Goal: Communication & Community: Answer question/provide support

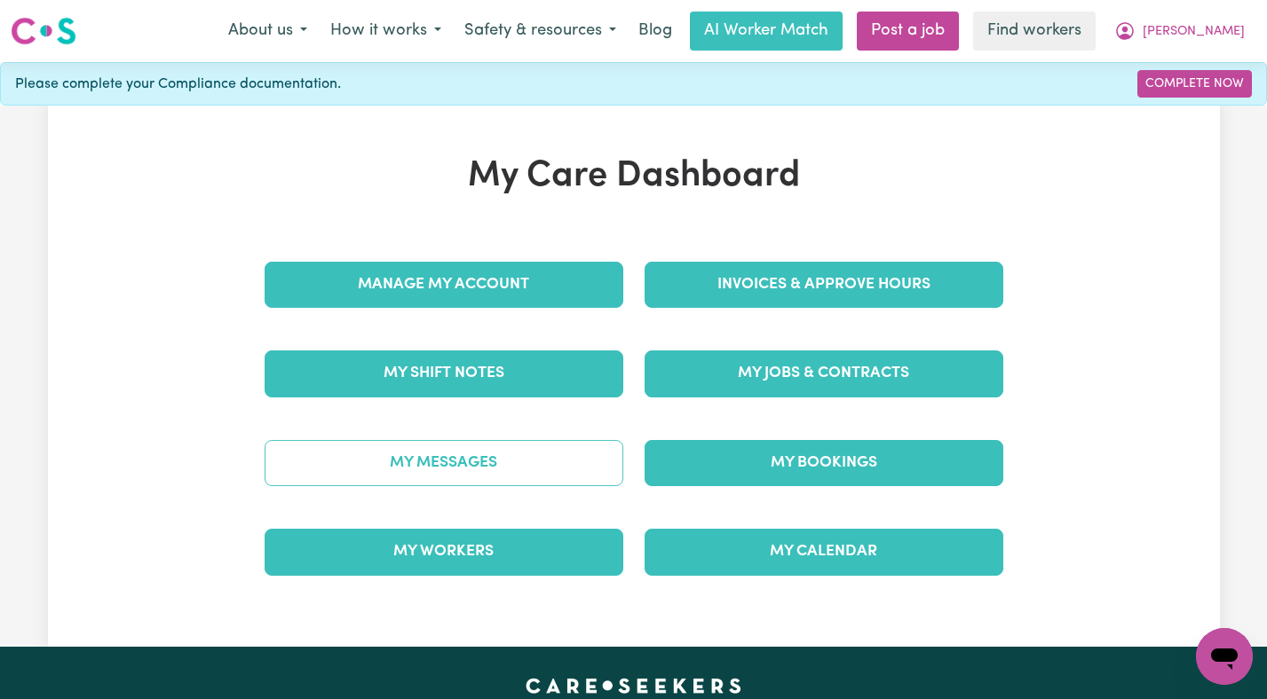
click at [400, 462] on link "My Messages" at bounding box center [443, 463] width 359 height 46
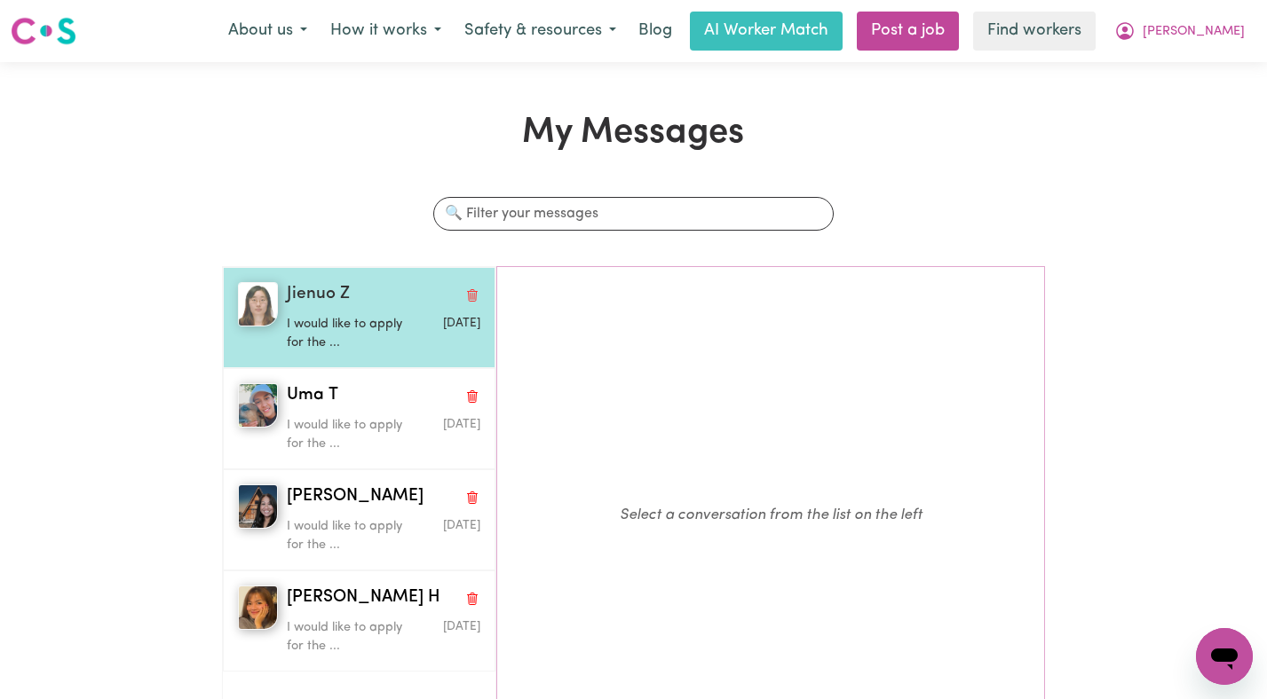
click at [367, 339] on p "I would like to apply for the ..." at bounding box center [351, 334] width 129 height 38
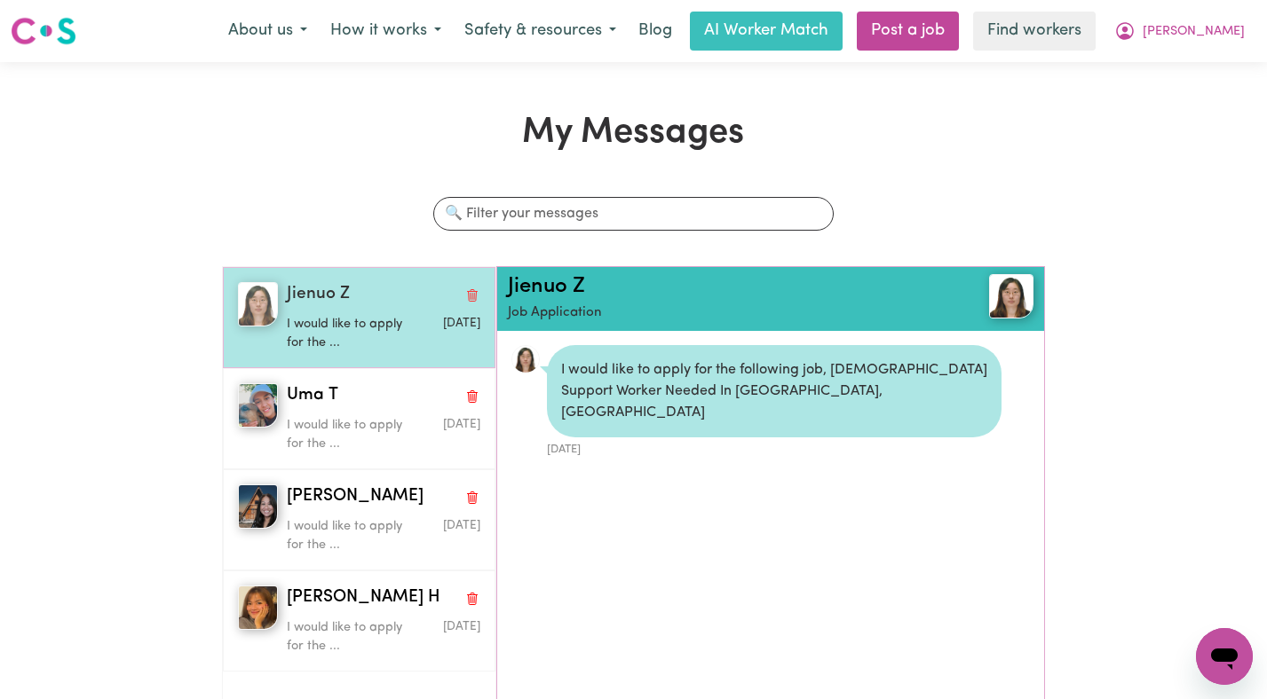
scroll to position [11, 0]
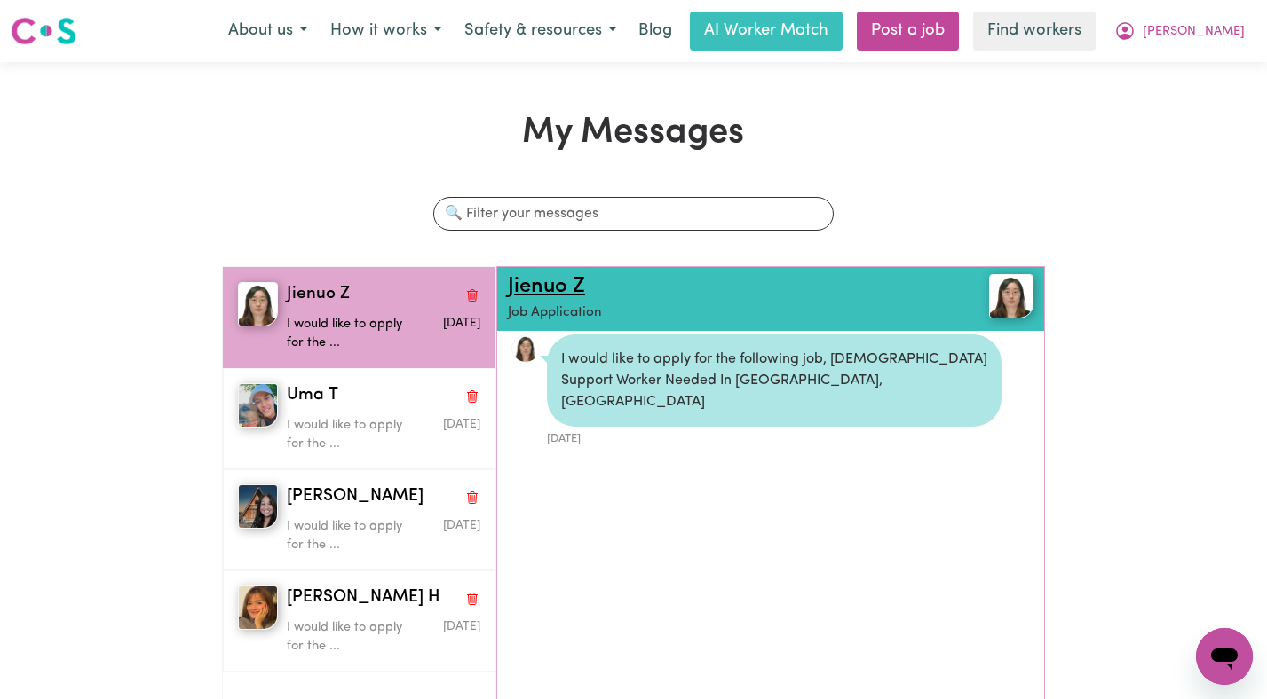
click at [531, 295] on link "Jienuo Z" at bounding box center [546, 286] width 77 height 21
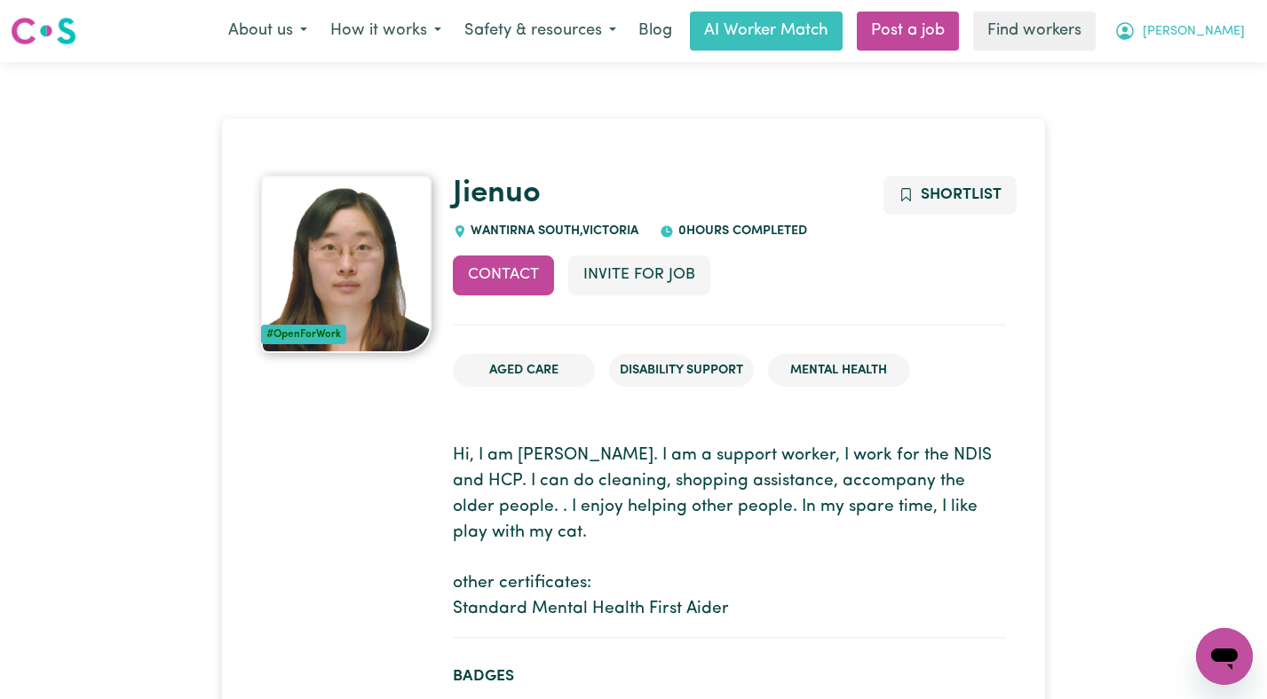
click at [1228, 30] on span "[PERSON_NAME]" at bounding box center [1193, 32] width 102 height 20
click at [1211, 99] on link "Logout" at bounding box center [1185, 102] width 140 height 34
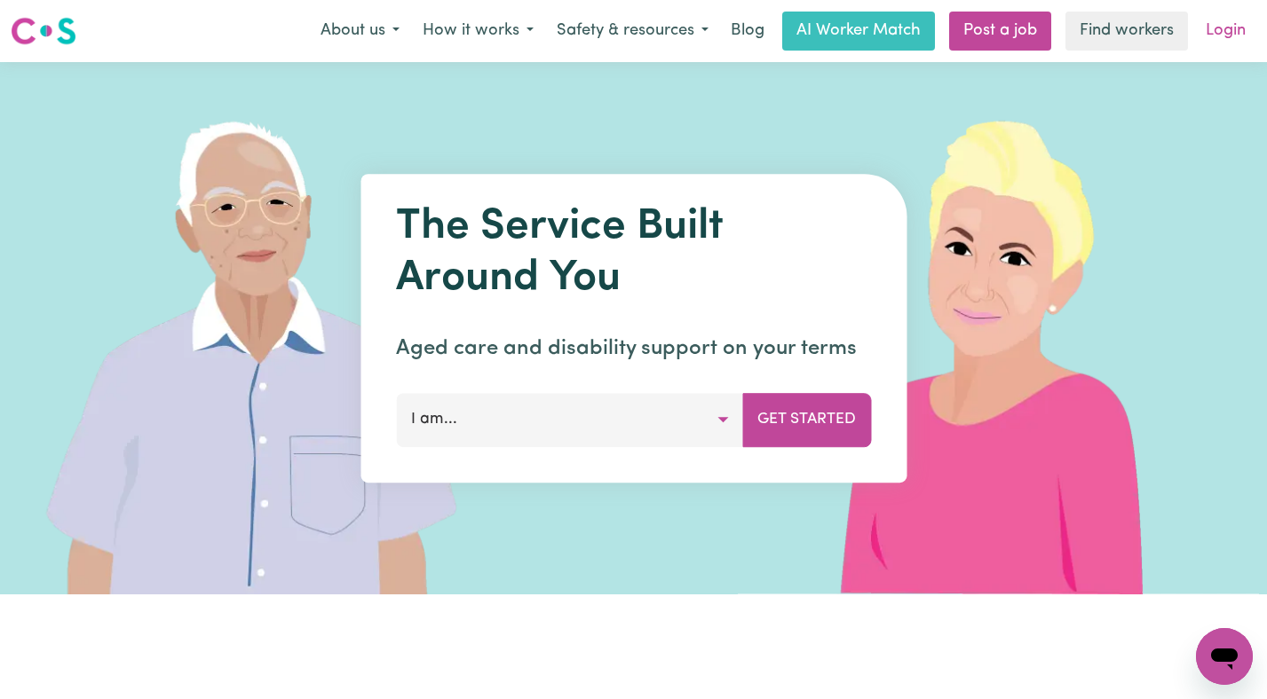
click at [1216, 32] on link "Login" at bounding box center [1225, 31] width 61 height 39
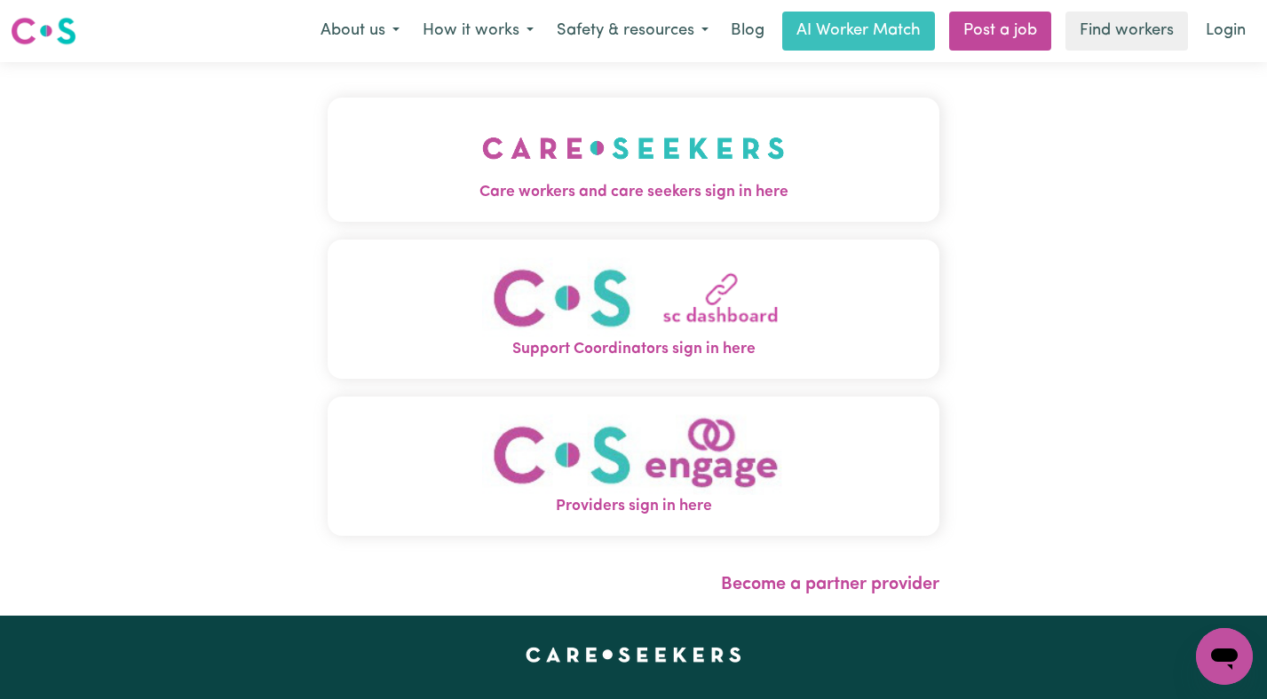
click at [482, 162] on img "Care workers and care seekers sign in here" at bounding box center [633, 148] width 303 height 66
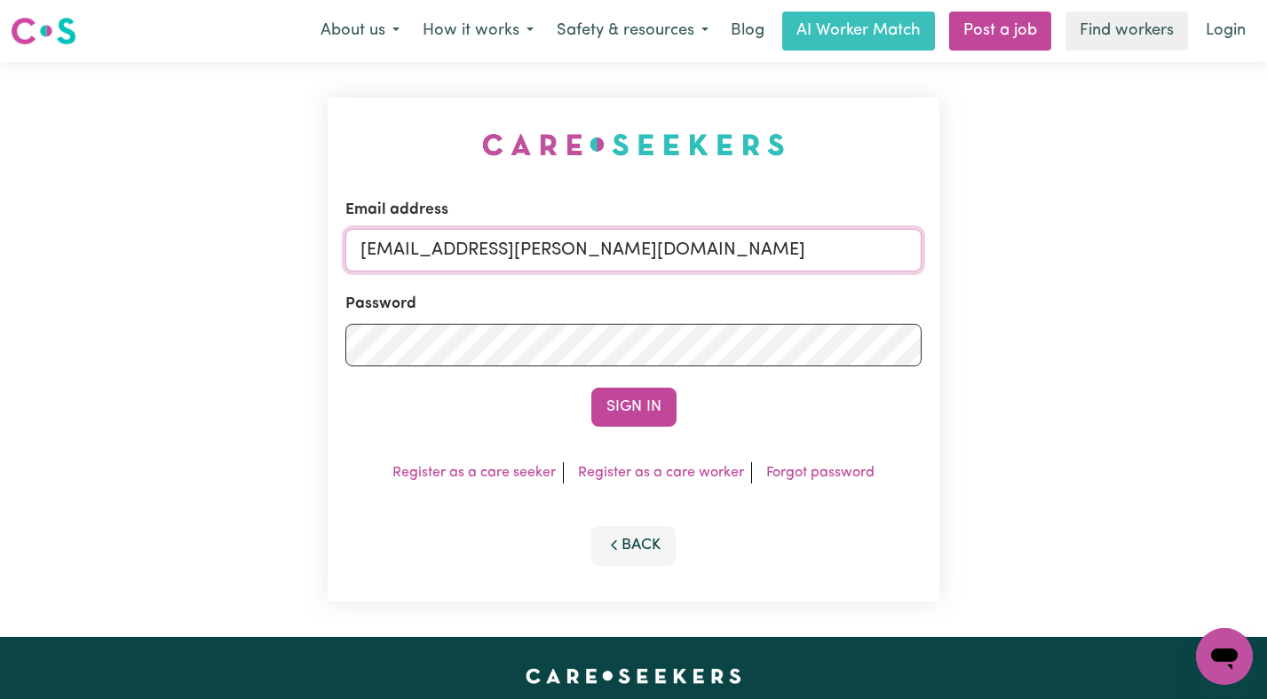
drag, startPoint x: 784, startPoint y: 263, endPoint x: 451, endPoint y: 259, distance: 332.9
click at [451, 259] on input "superuser~EvelynCH@careseekers.com.au" at bounding box center [633, 250] width 577 height 43
paste input "ClientRydePCS"
type input "superuser~ClientRydePCS@careseekers.com.au"
click at [591, 388] on button "Sign In" at bounding box center [633, 407] width 85 height 39
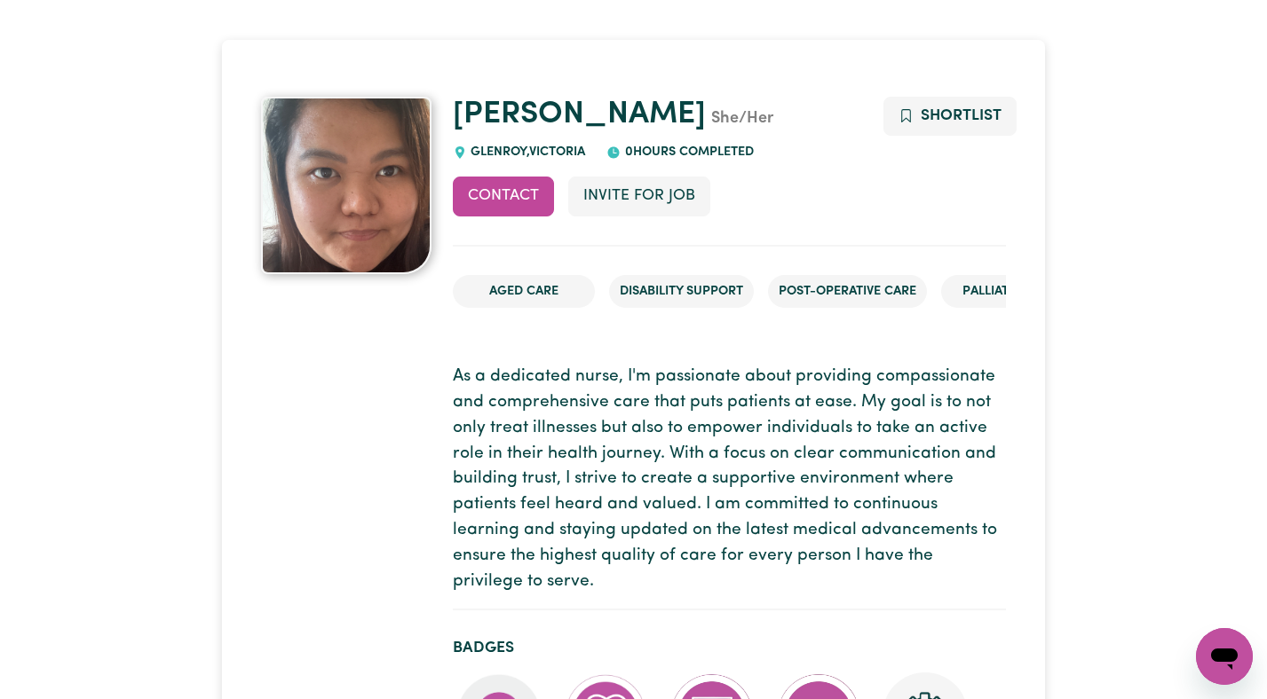
scroll to position [79, 0]
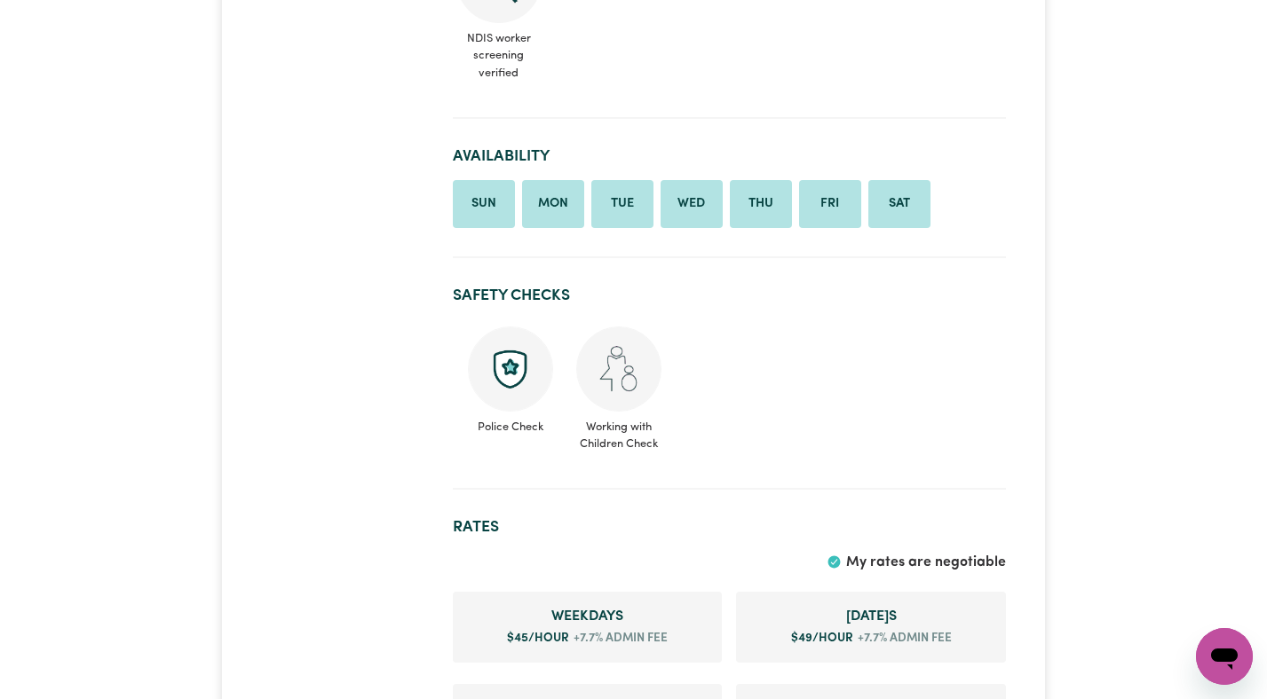
scroll to position [1209, 0]
